Goal: Transaction & Acquisition: Purchase product/service

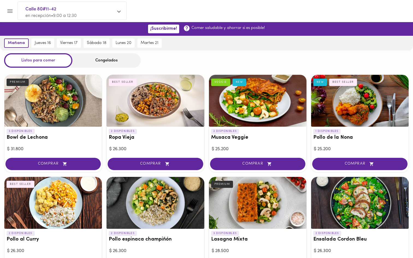
click at [96, 62] on div "Congelados" at bounding box center [106, 60] width 68 height 14
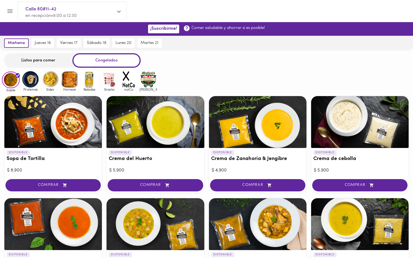
click at [24, 84] on img at bounding box center [31, 79] width 18 height 18
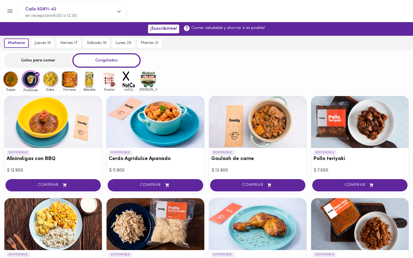
click at [45, 62] on div "Listos para comer" at bounding box center [38, 60] width 68 height 14
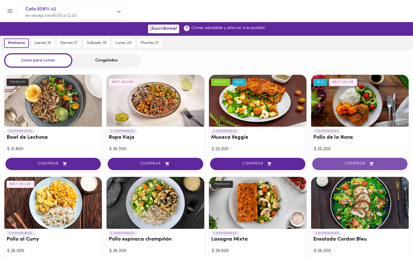
click at [348, 162] on span "COMPRAR" at bounding box center [360, 164] width 82 height 5
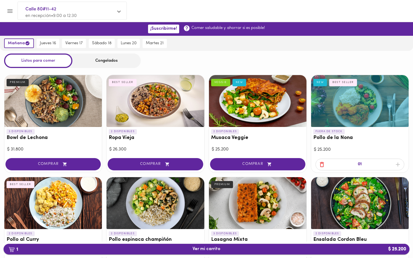
click at [192, 251] on span "1 Ver mi carrito $ 25.200" at bounding box center [206, 249] width 397 height 5
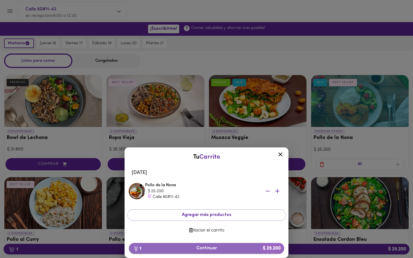
click at [192, 246] on span "1 Continuar $ 25.200" at bounding box center [206, 248] width 146 height 5
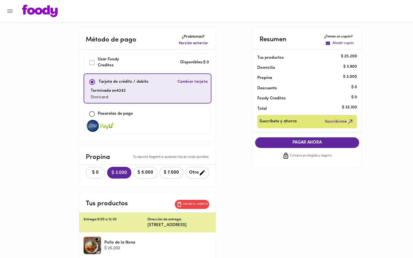
click at [92, 170] on span "$ 0" at bounding box center [95, 172] width 12 height 5
click at [290, 144] on span "PAGAR AHORA" at bounding box center [307, 142] width 93 height 5
